Goal: Transaction & Acquisition: Subscribe to service/newsletter

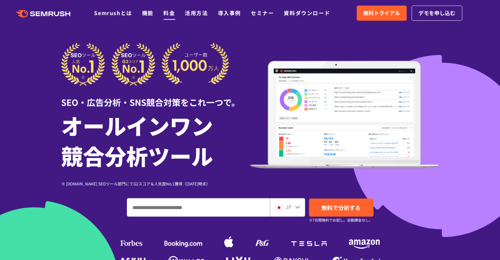
click at [169, 14] on link "料金" at bounding box center [169, 13] width 12 height 8
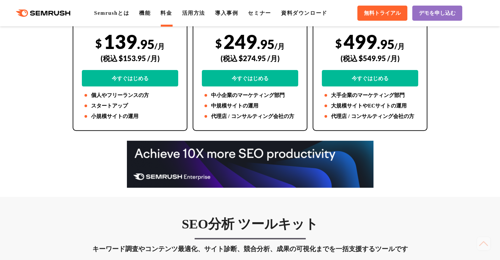
scroll to position [197, 0]
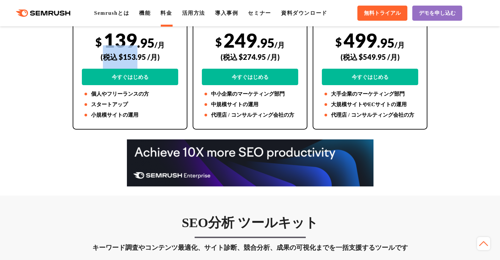
drag, startPoint x: 103, startPoint y: 57, endPoint x: 138, endPoint y: 57, distance: 34.9
click at [138, 57] on div "(税込 $153.95 /月)" at bounding box center [130, 56] width 96 height 23
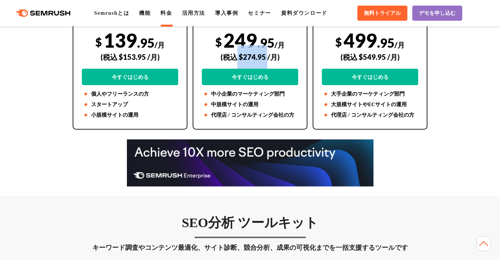
drag, startPoint x: 234, startPoint y: 59, endPoint x: 266, endPoint y: 60, distance: 32.6
click at [266, 60] on div "(税込 $274.95 /月)" at bounding box center [250, 56] width 96 height 23
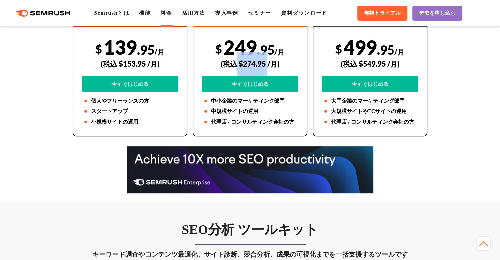
scroll to position [99, 0]
